Goal: Find specific page/section: Find specific page/section

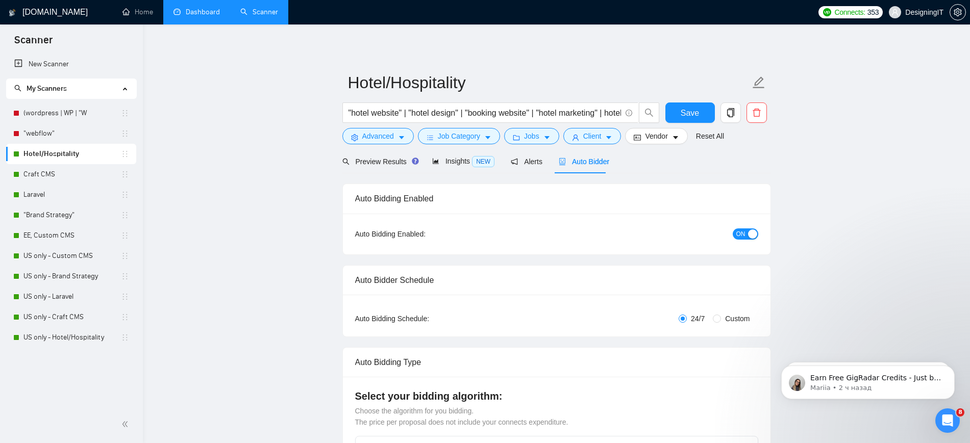
click at [196, 16] on link "Dashboard" at bounding box center [196, 12] width 46 height 9
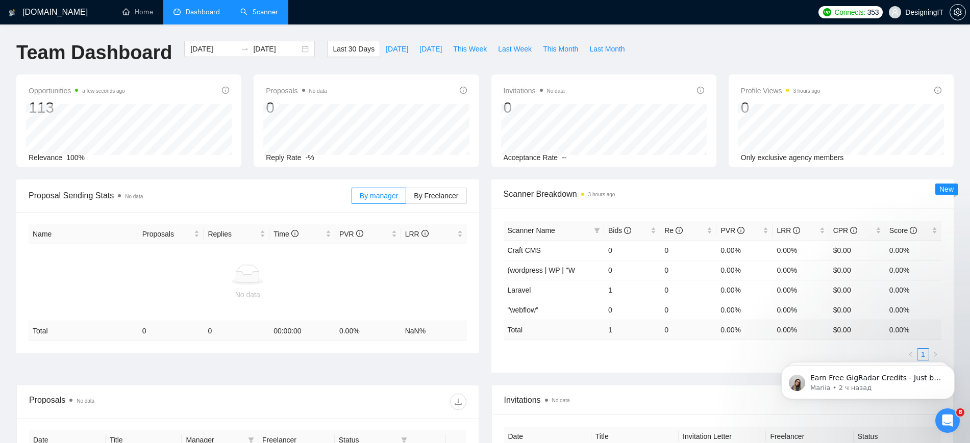
click at [250, 15] on link "Scanner" at bounding box center [259, 12] width 38 height 9
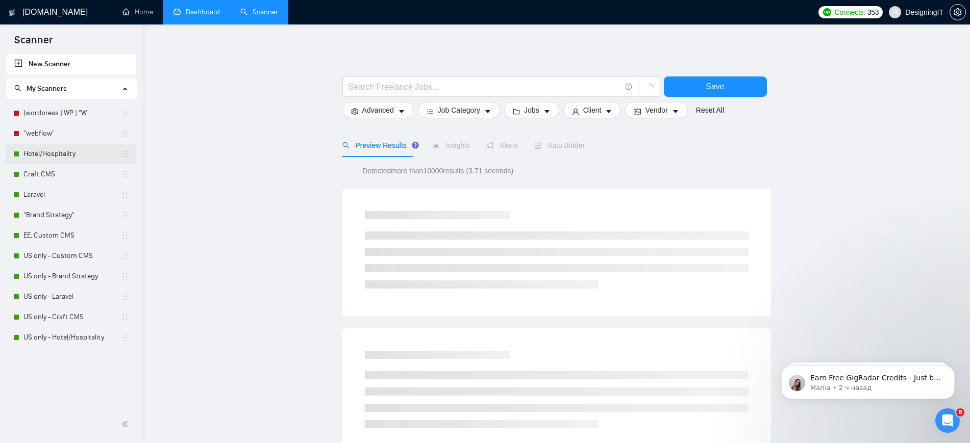
click at [78, 156] on link "Hotel/Hospitality" at bounding box center [71, 154] width 97 height 20
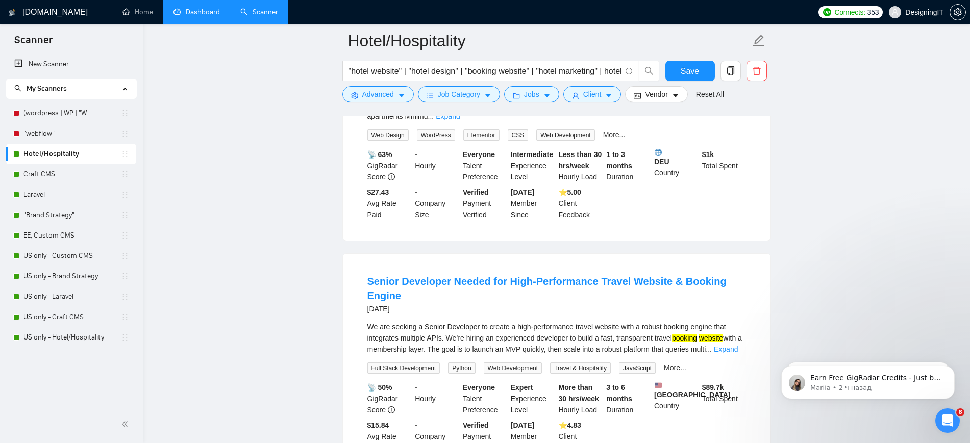
scroll to position [1020, 0]
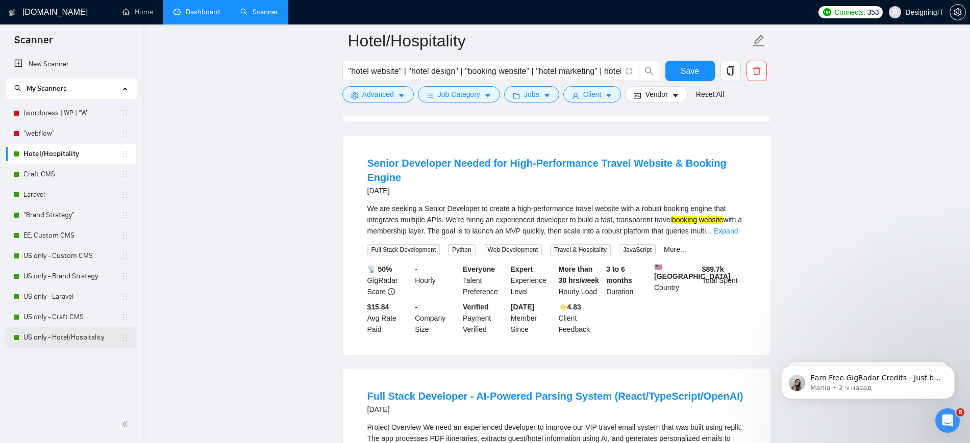
click at [73, 333] on link "US only - Hotel/Hospitality" at bounding box center [71, 337] width 97 height 20
